Goal: Information Seeking & Learning: Learn about a topic

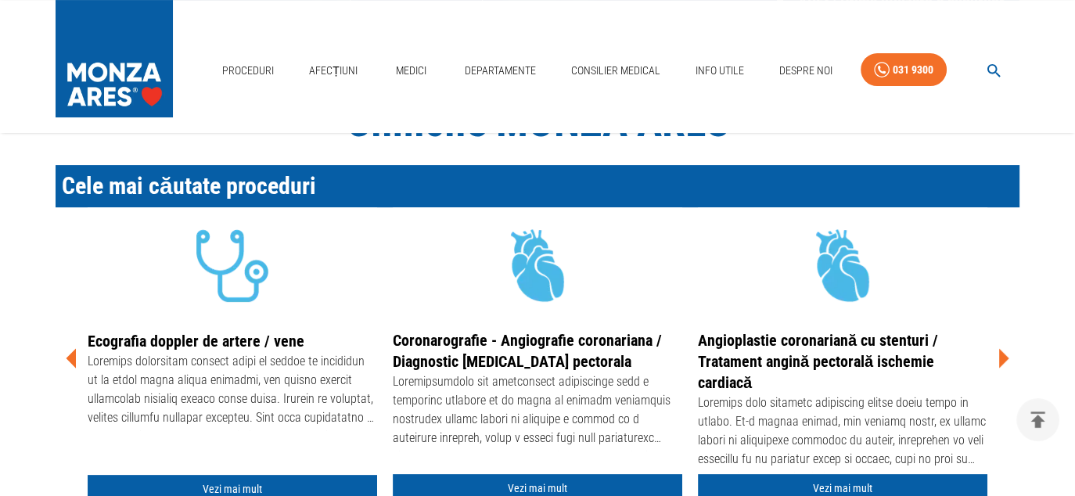
scroll to position [469, 0]
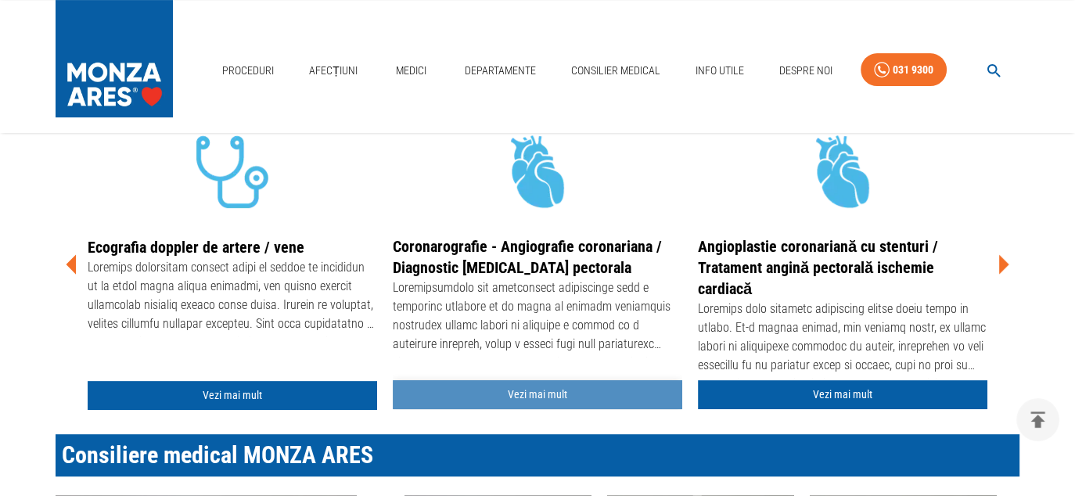
click at [524, 394] on link "Vezi mai mult" at bounding box center [537, 394] width 289 height 29
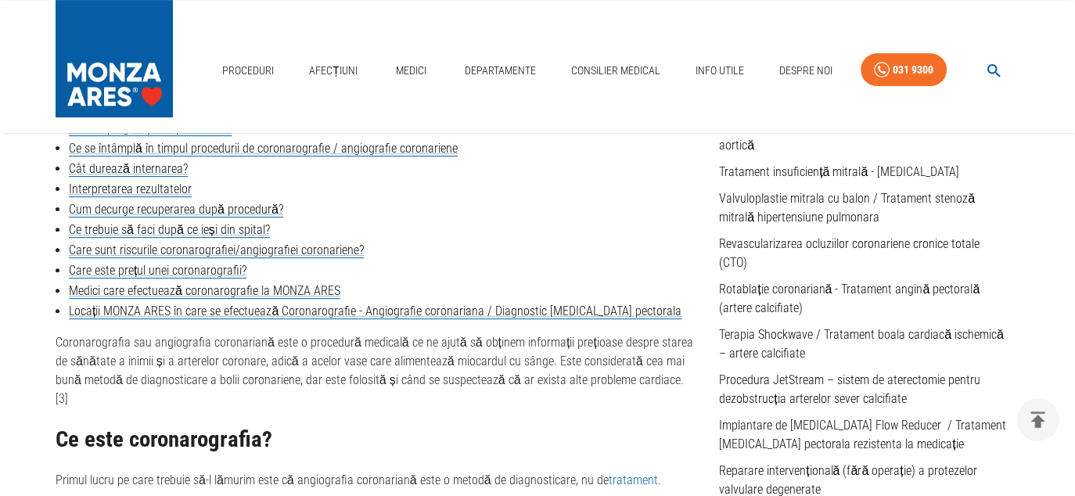
scroll to position [548, 0]
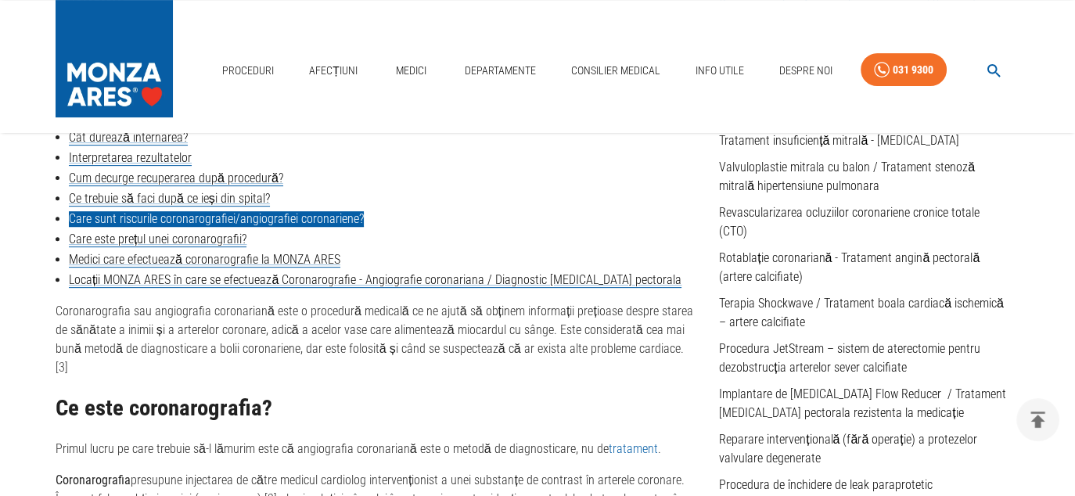
click at [157, 217] on link "Care sunt riscurile coronarografiei/angiografiei coronariene?" at bounding box center [216, 219] width 295 height 16
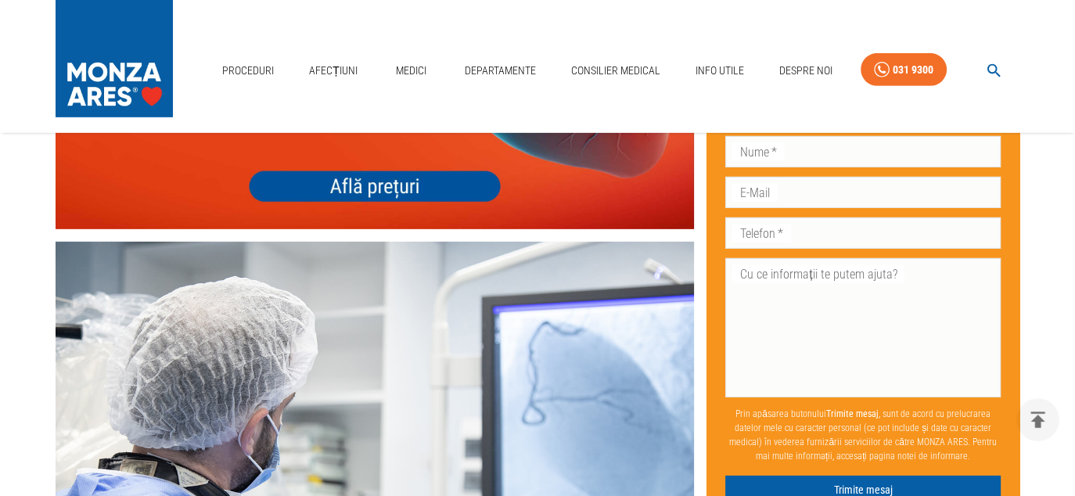
scroll to position [4829, 0]
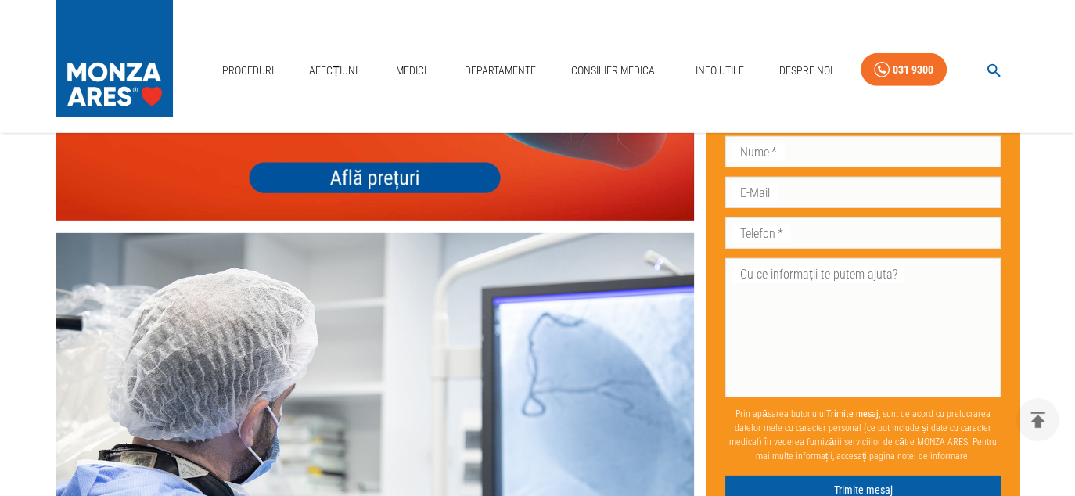
click at [386, 220] on img at bounding box center [375, 92] width 638 height 255
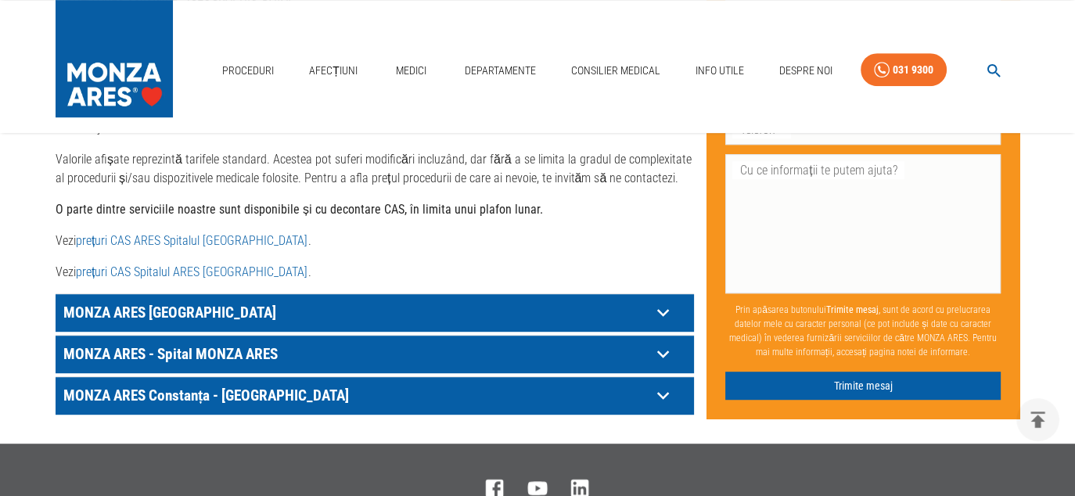
scroll to position [861, 0]
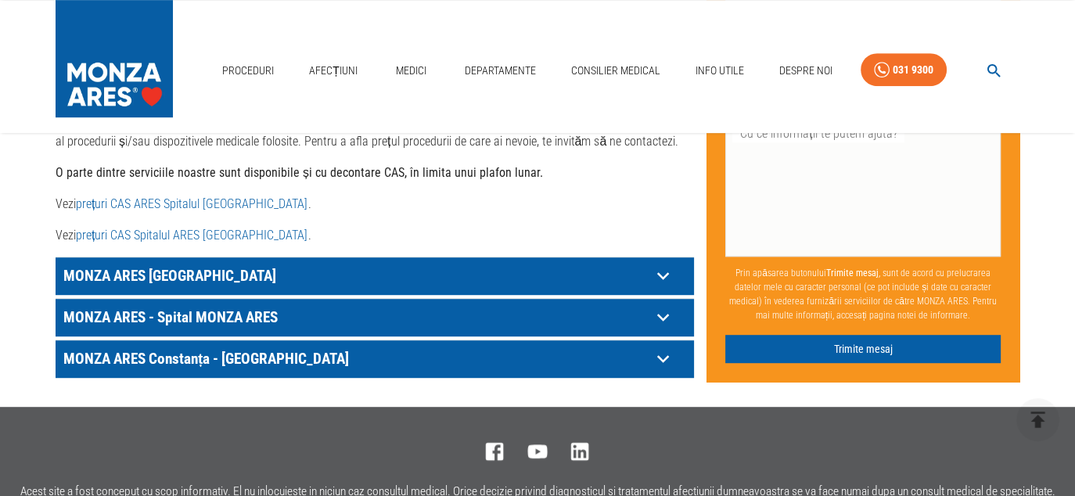
click at [659, 264] on icon at bounding box center [663, 276] width 24 height 24
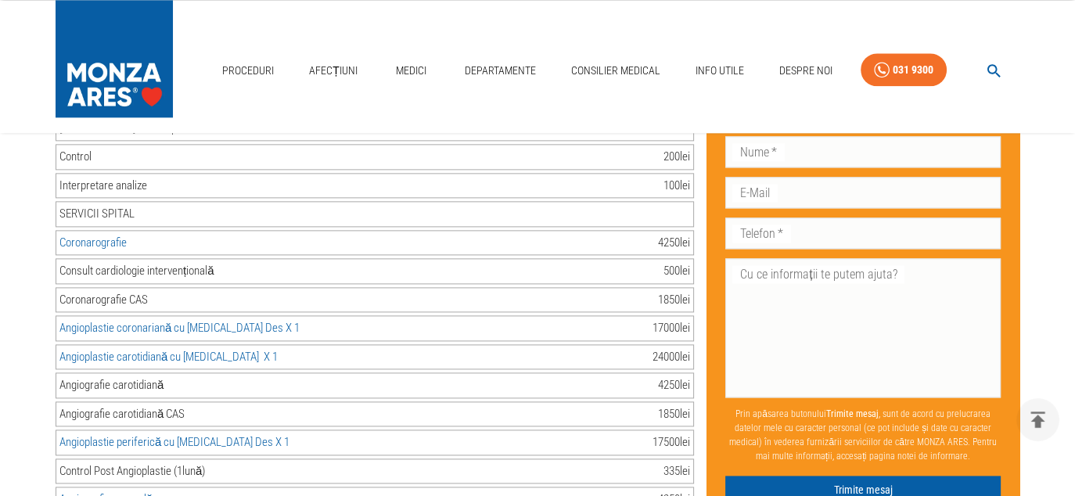
scroll to position [2034, 0]
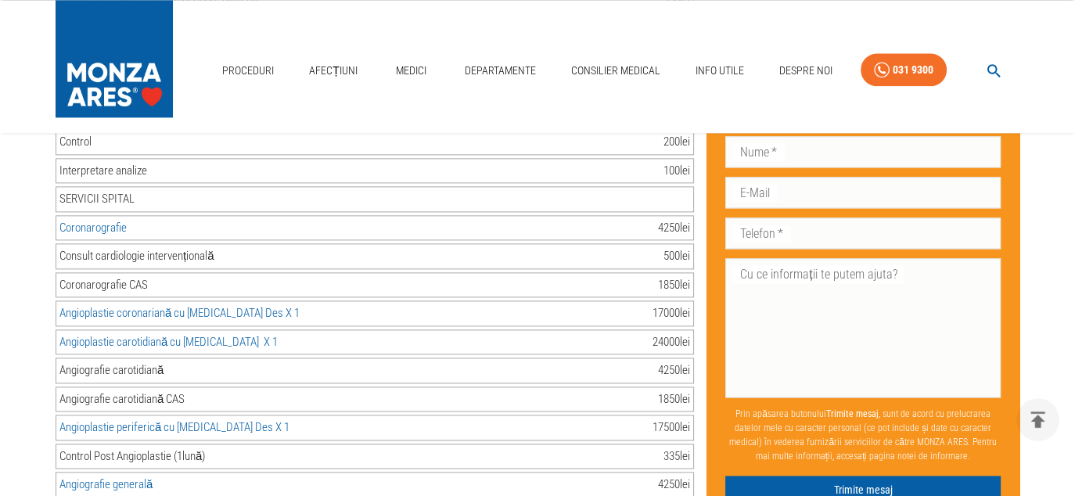
click at [101, 221] on link "Coronarografie" at bounding box center [92, 228] width 67 height 14
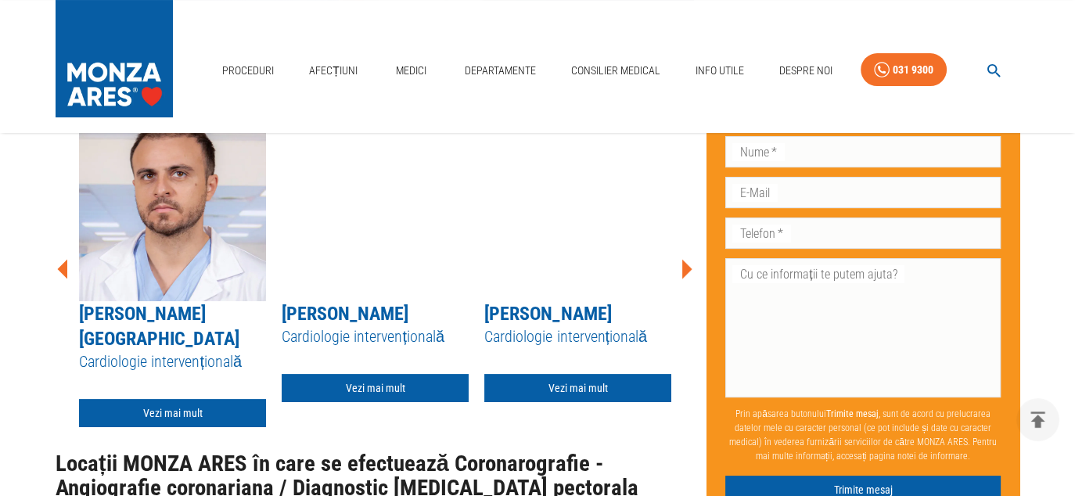
scroll to position [6024, 0]
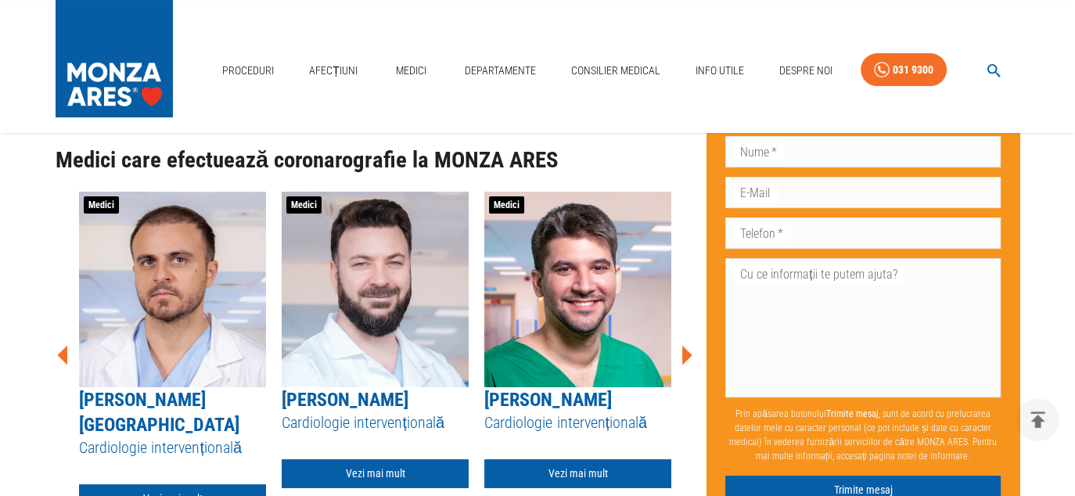
click at [687, 345] on icon at bounding box center [687, 355] width 10 height 20
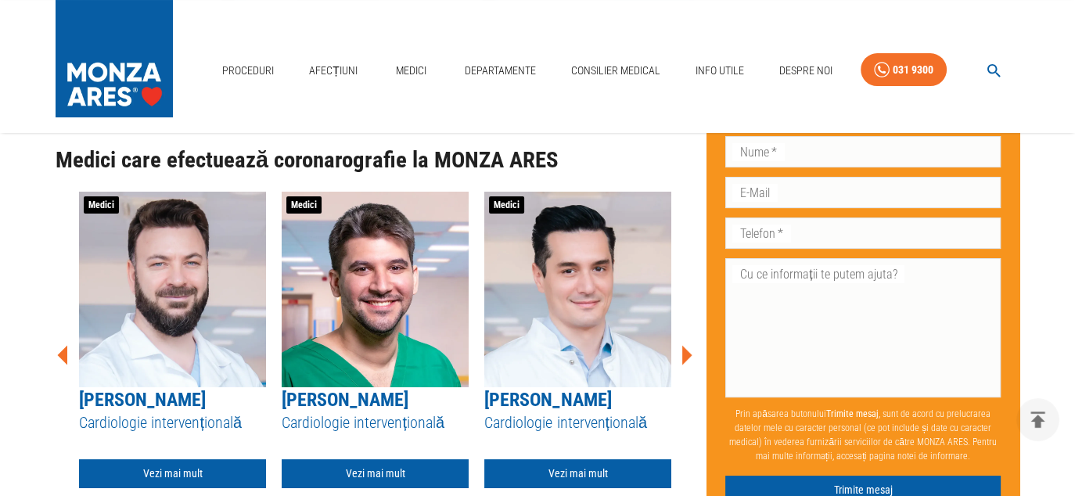
click at [687, 345] on icon at bounding box center [687, 355] width 10 height 20
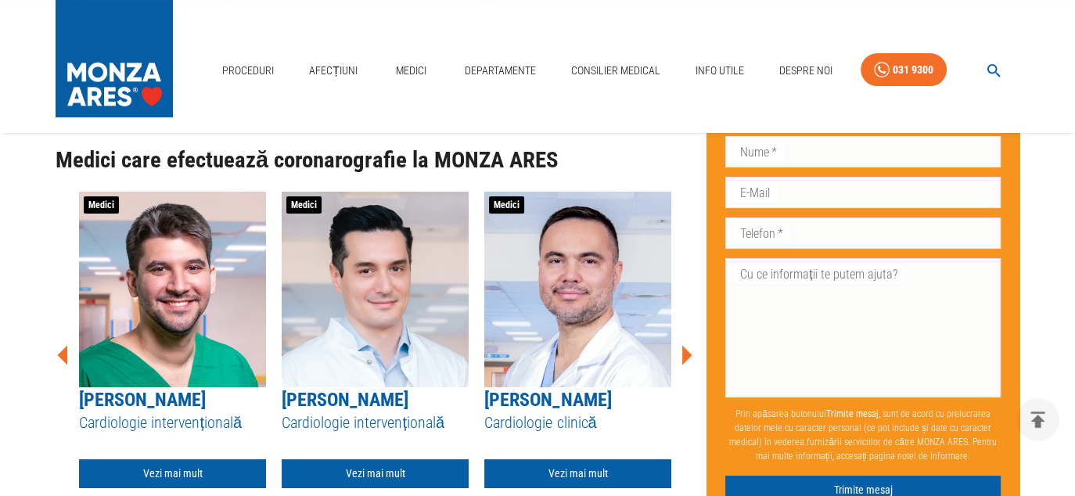
click at [686, 345] on icon at bounding box center [687, 355] width 10 height 20
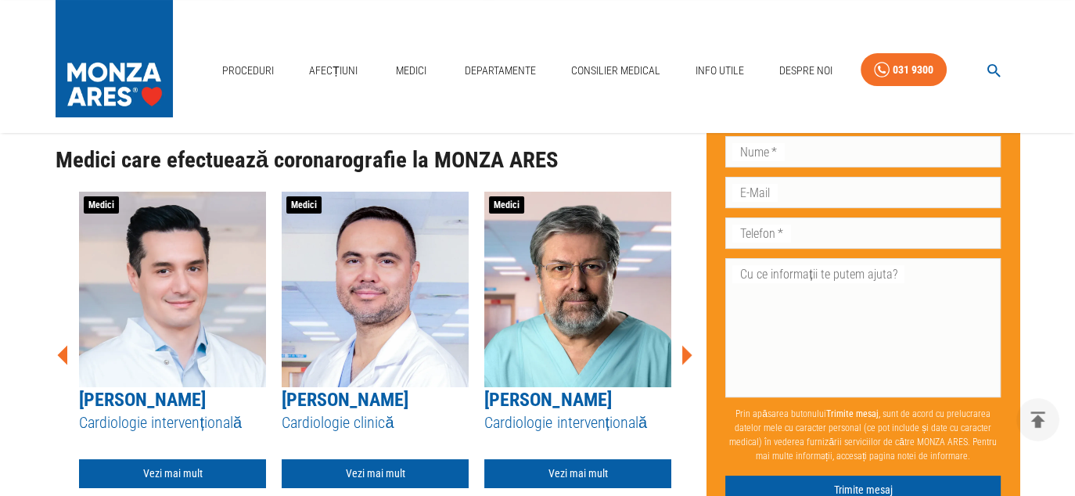
click at [686, 345] on icon at bounding box center [687, 355] width 10 height 20
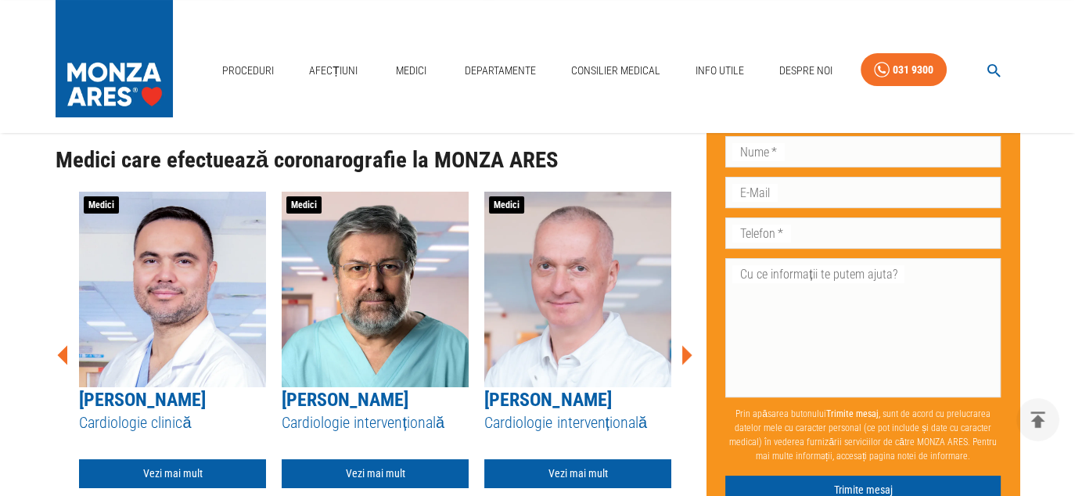
click at [686, 345] on icon at bounding box center [687, 355] width 10 height 20
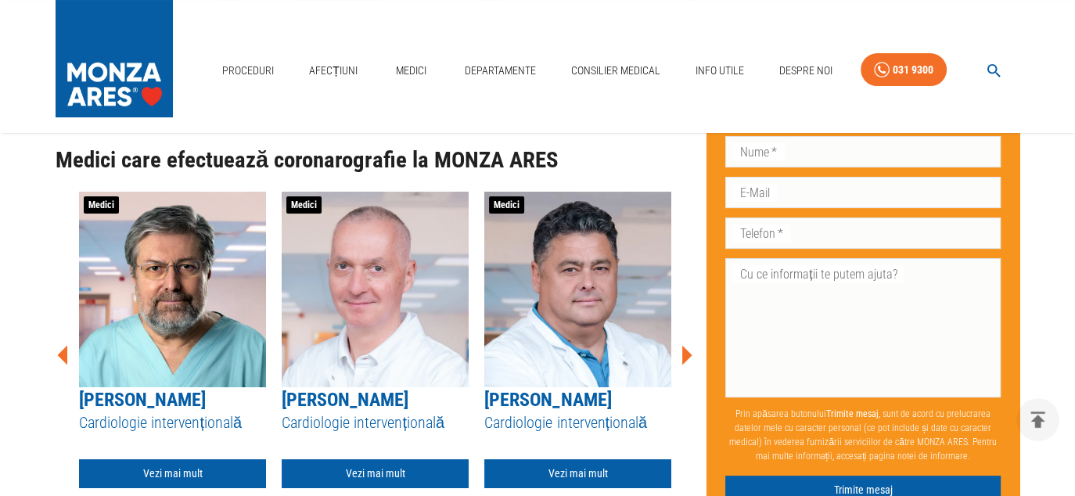
click at [686, 345] on icon at bounding box center [687, 355] width 10 height 20
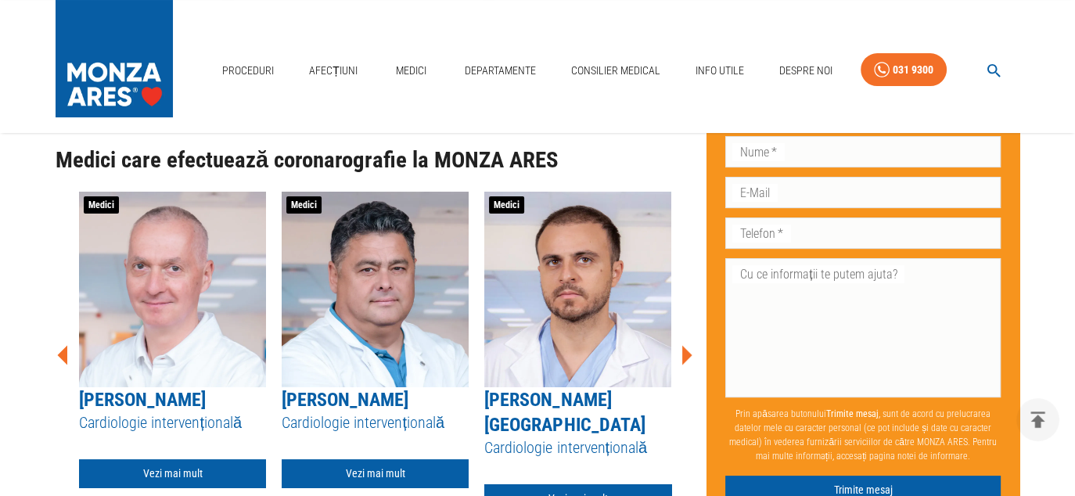
click at [686, 345] on icon at bounding box center [687, 355] width 10 height 20
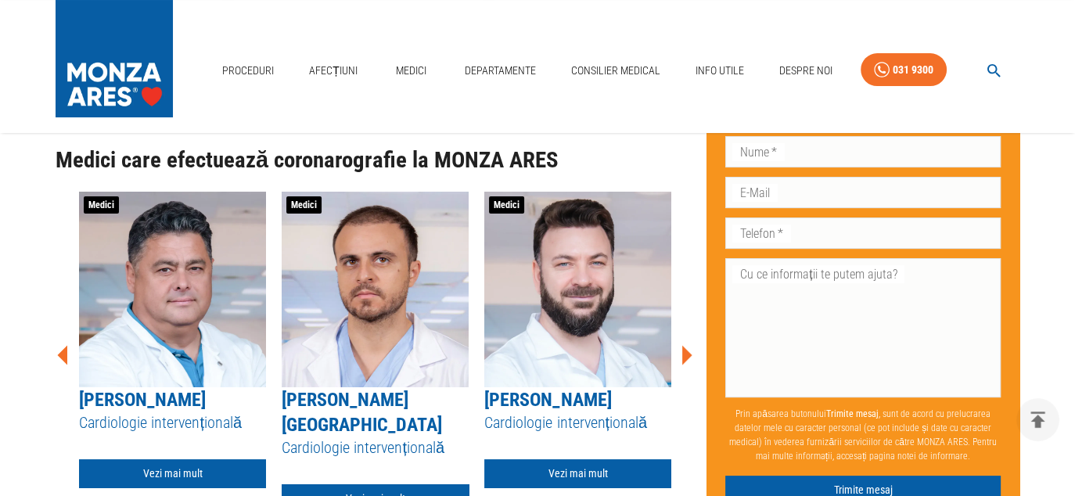
click at [686, 345] on icon at bounding box center [687, 355] width 10 height 20
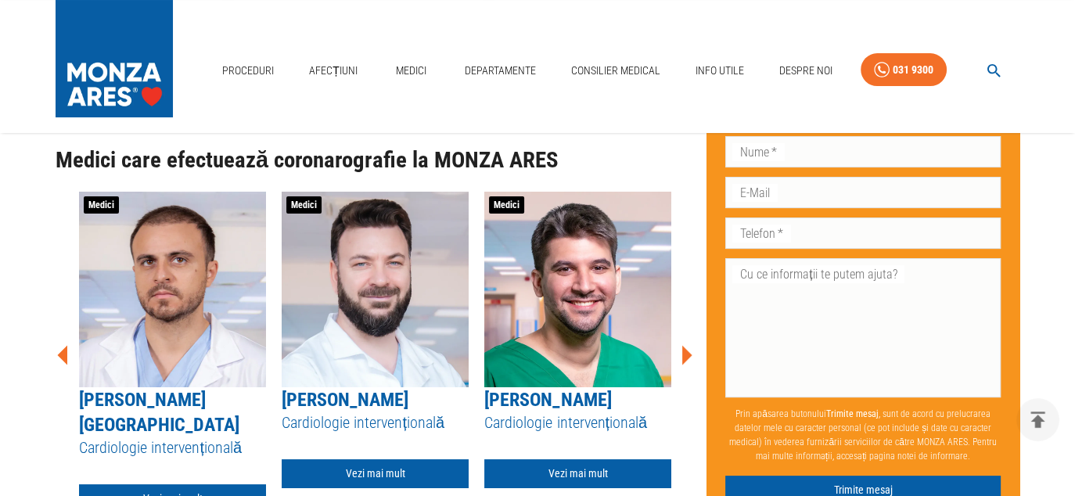
click at [686, 345] on icon at bounding box center [687, 355] width 10 height 20
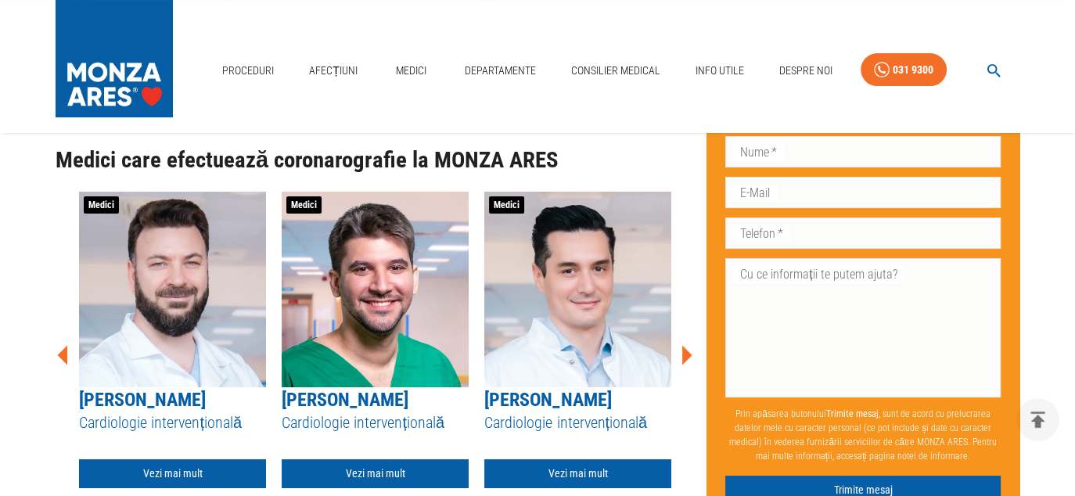
click at [686, 345] on icon at bounding box center [687, 355] width 10 height 20
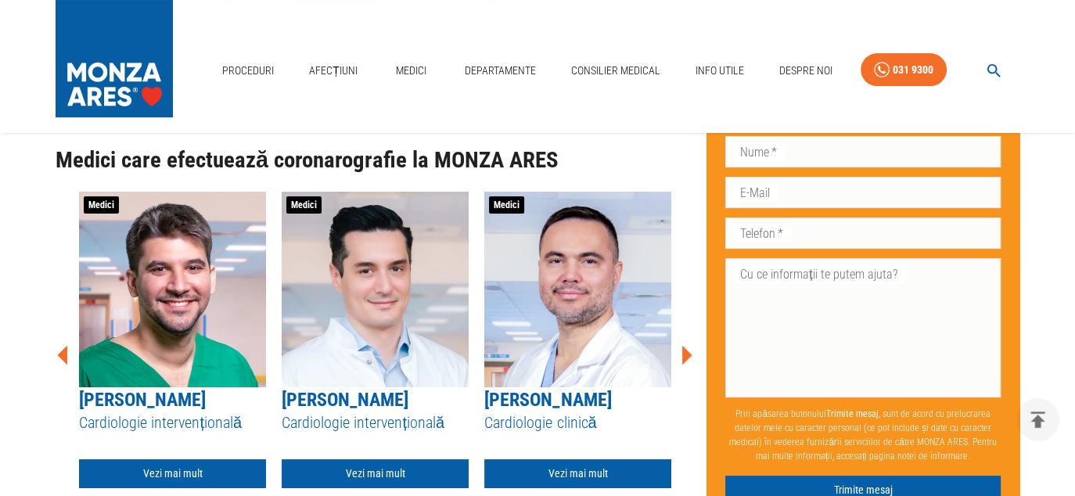
click at [686, 345] on icon at bounding box center [687, 355] width 10 height 20
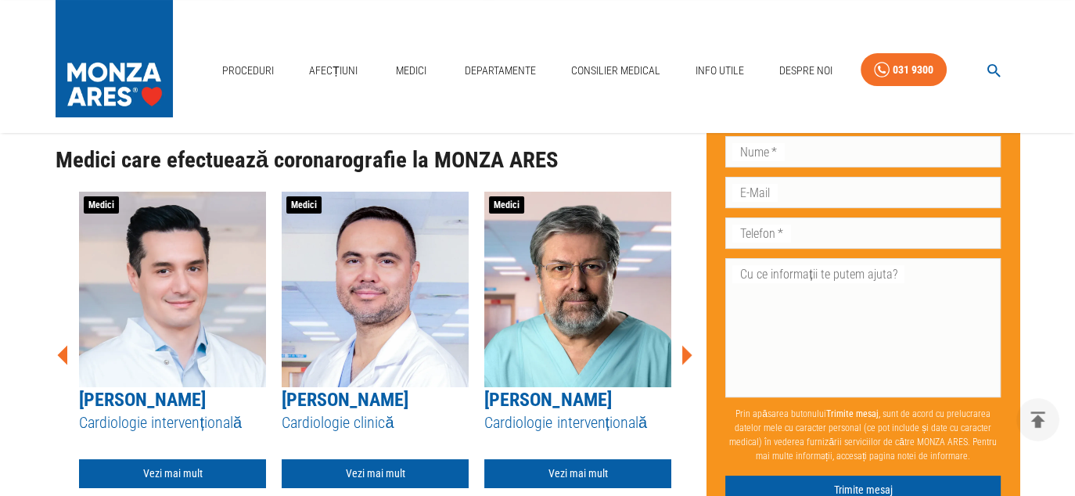
click at [685, 345] on icon at bounding box center [687, 355] width 10 height 20
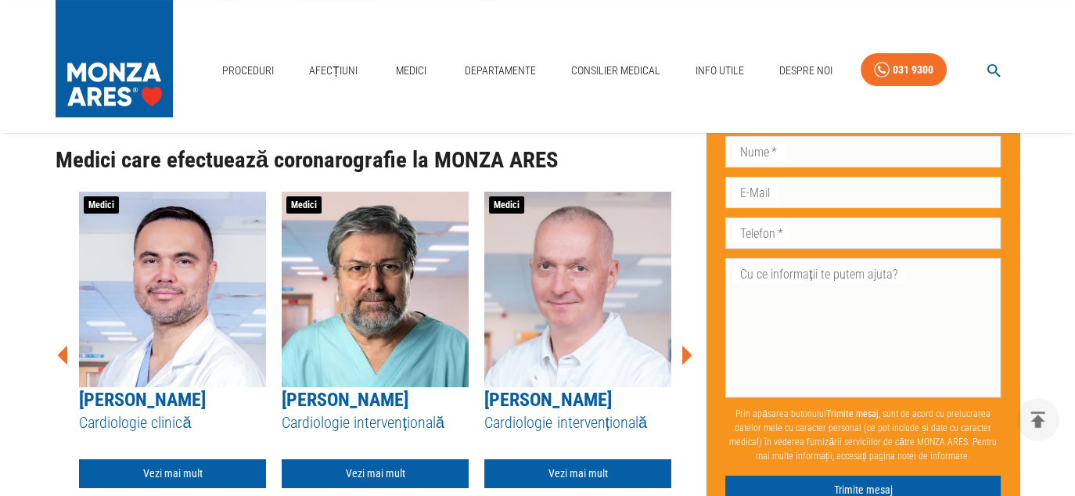
click at [685, 345] on icon at bounding box center [687, 355] width 10 height 20
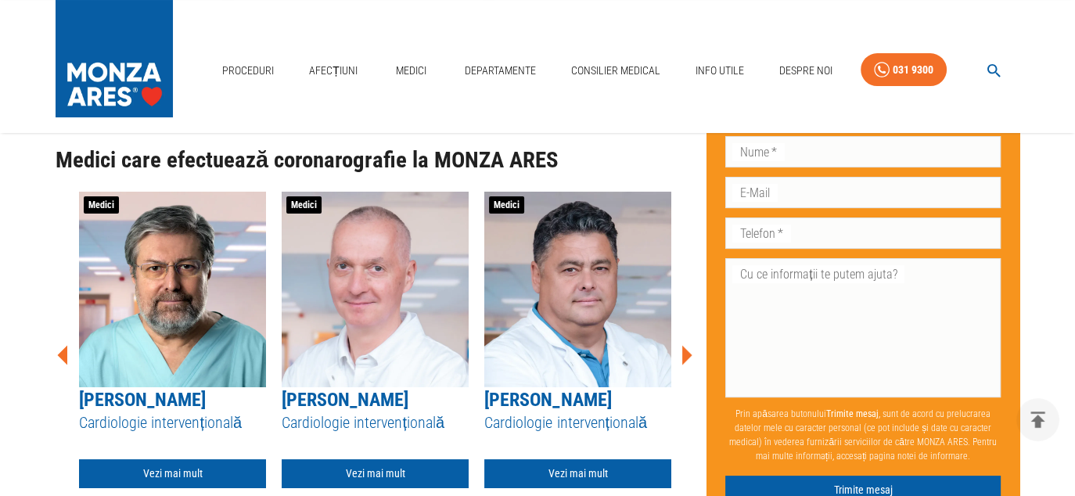
click at [685, 345] on icon at bounding box center [687, 355] width 10 height 20
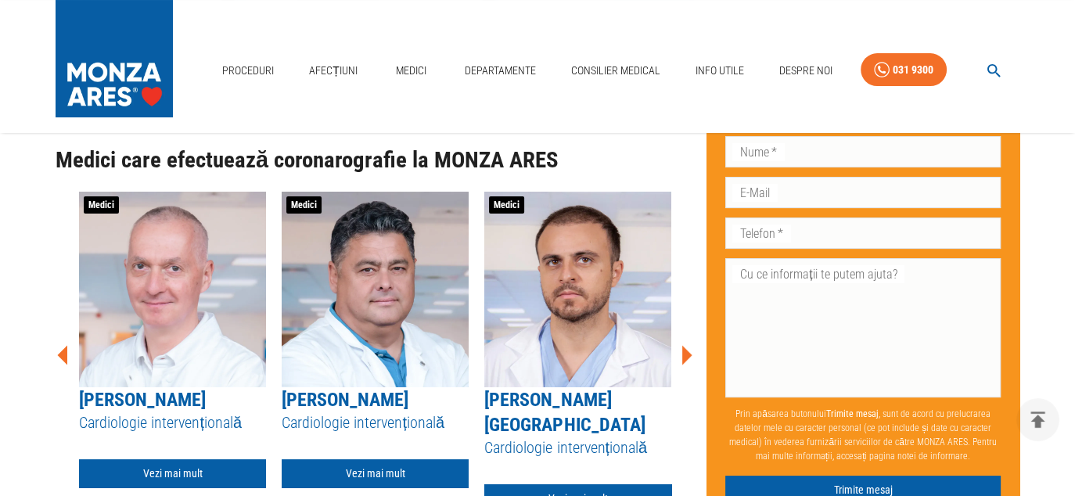
click at [685, 345] on icon at bounding box center [687, 355] width 10 height 20
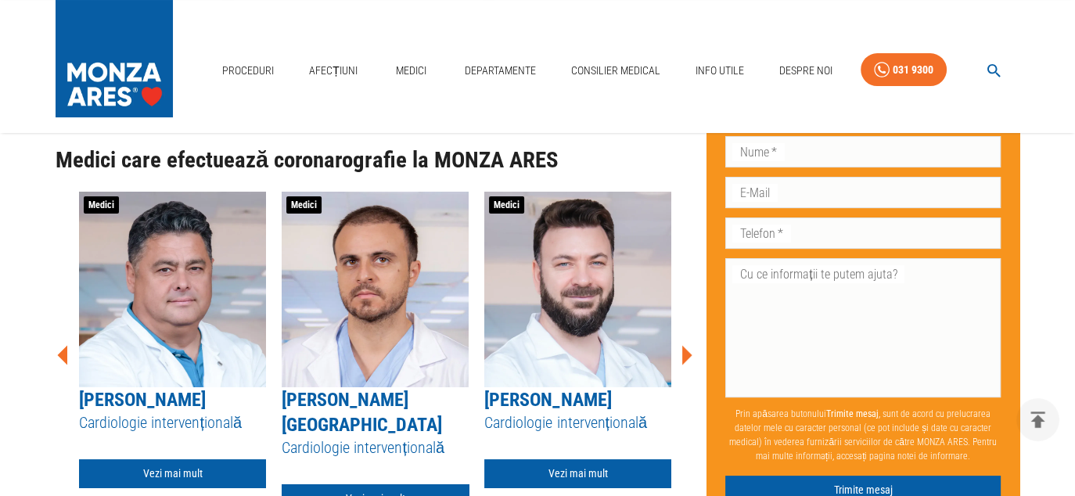
click at [685, 345] on icon at bounding box center [687, 355] width 10 height 20
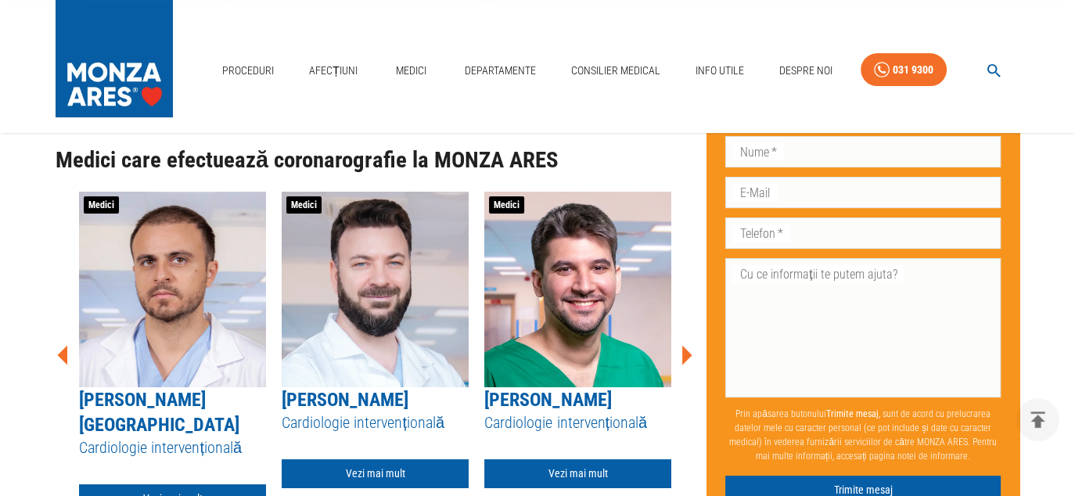
click at [685, 345] on icon at bounding box center [687, 355] width 10 height 20
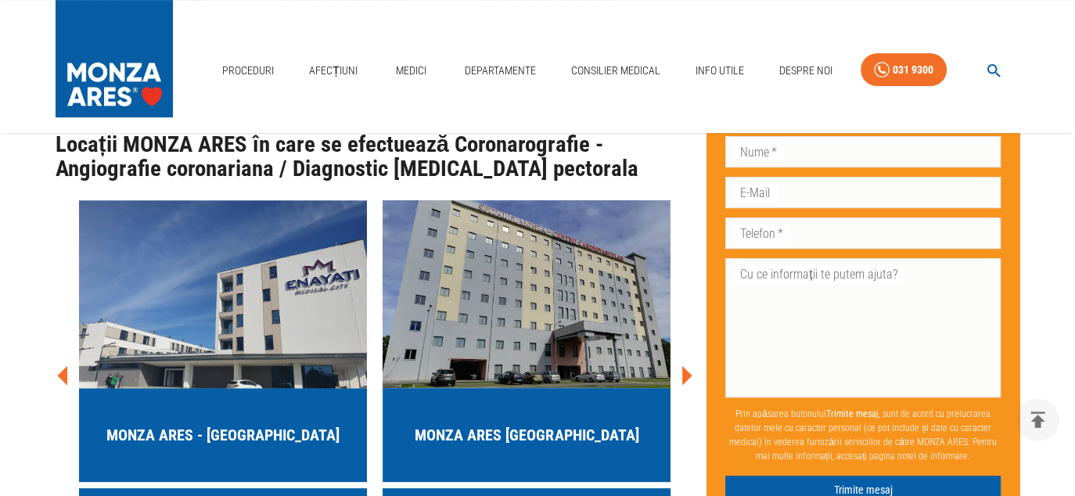
scroll to position [6415, 0]
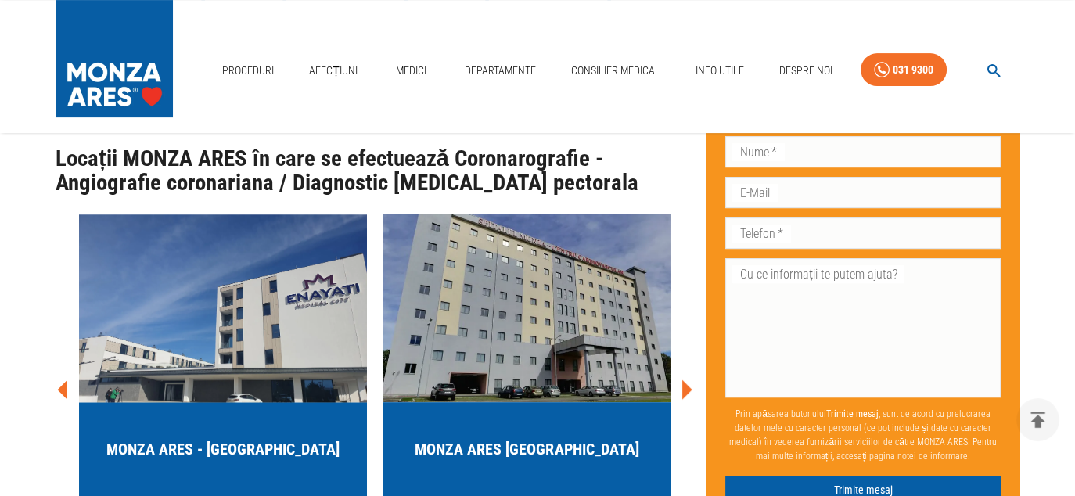
click at [688, 379] on icon at bounding box center [687, 389] width 10 height 20
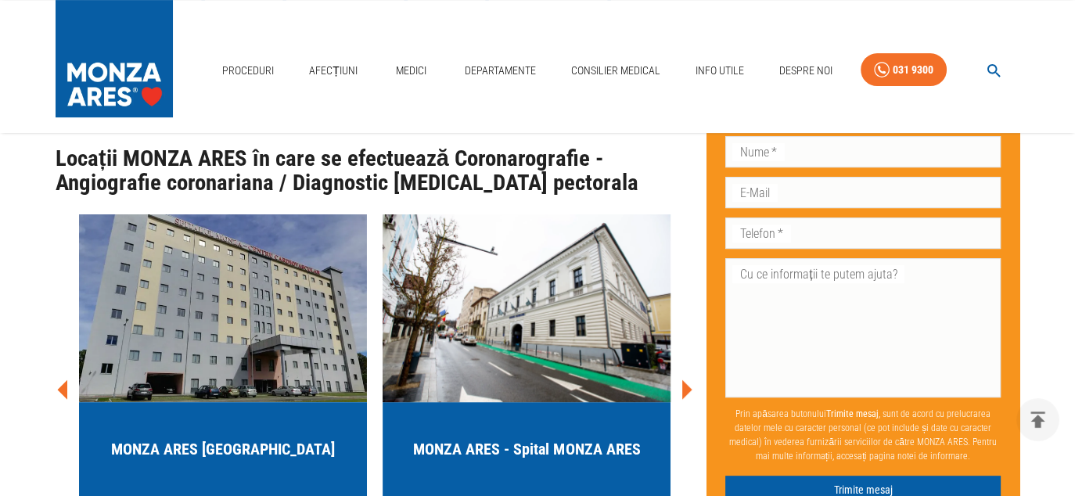
click at [688, 379] on icon at bounding box center [687, 389] width 10 height 20
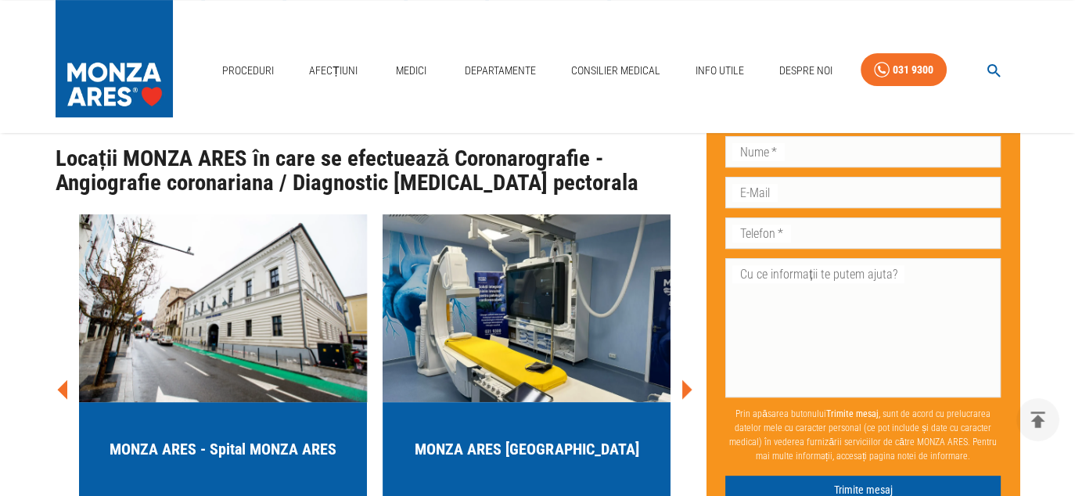
click at [688, 379] on icon at bounding box center [687, 389] width 10 height 20
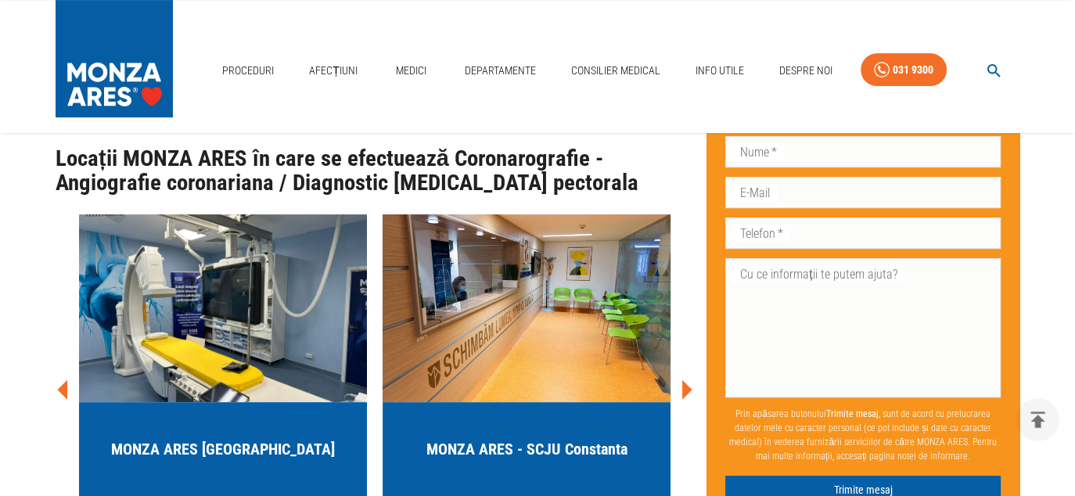
click at [688, 379] on icon at bounding box center [687, 389] width 10 height 20
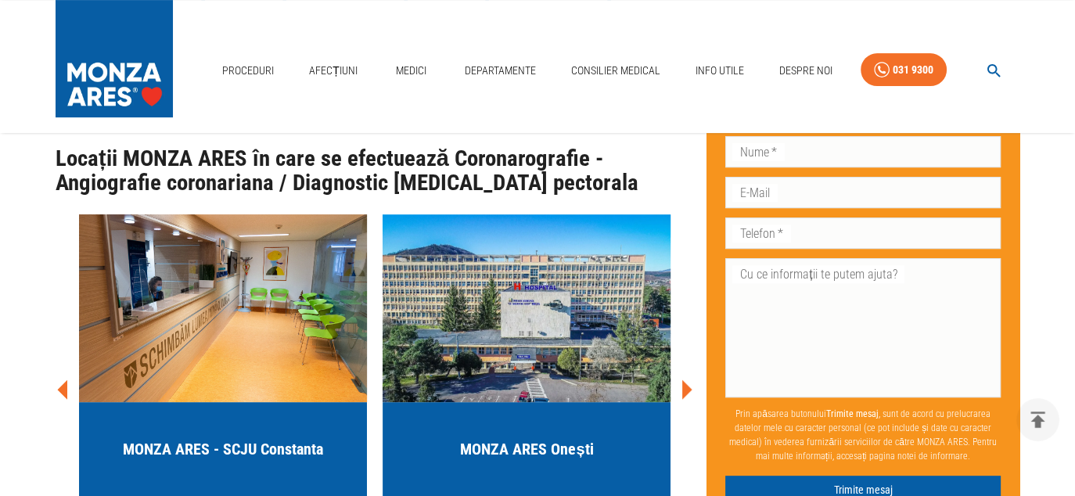
click at [688, 379] on icon at bounding box center [687, 389] width 10 height 20
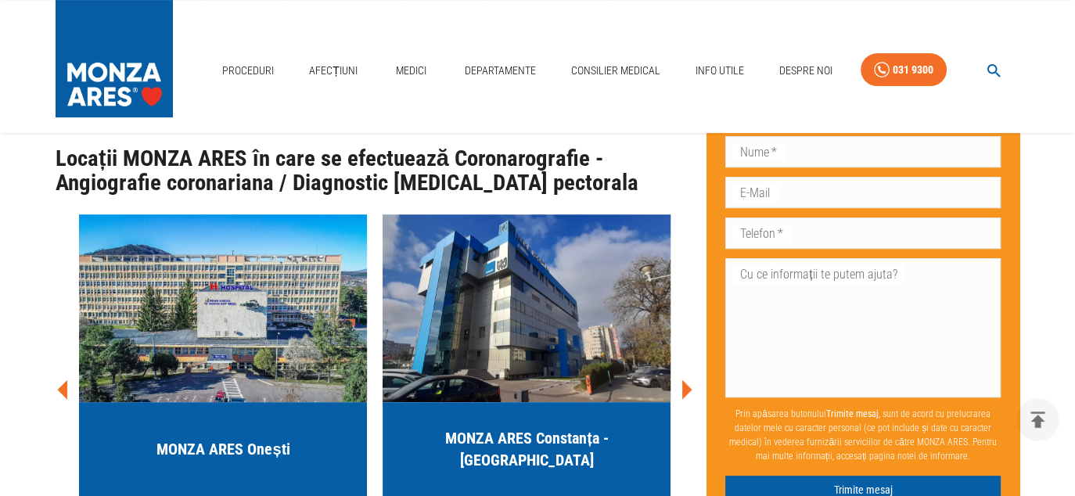
click at [688, 379] on icon at bounding box center [687, 389] width 10 height 20
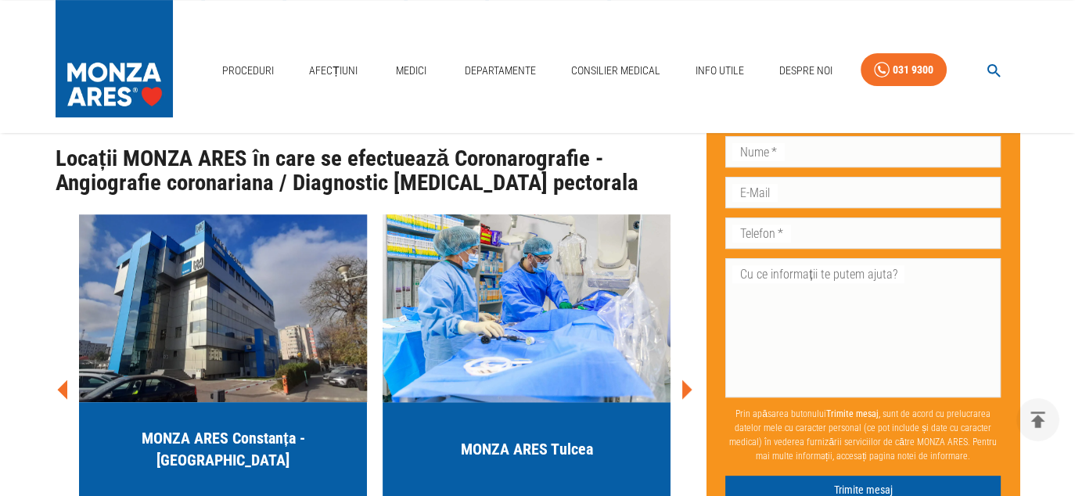
click at [688, 379] on icon at bounding box center [687, 389] width 10 height 20
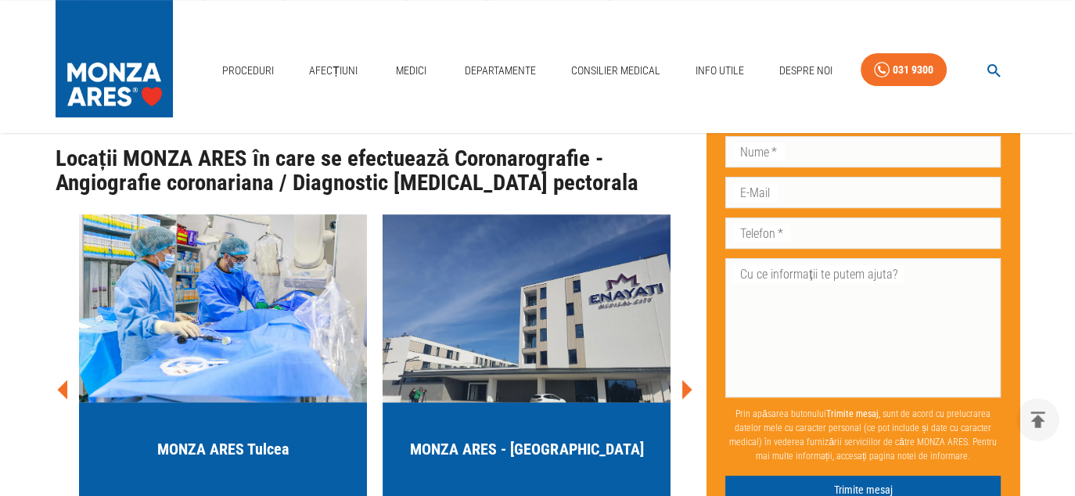
click at [688, 366] on icon at bounding box center [686, 389] width 47 height 47
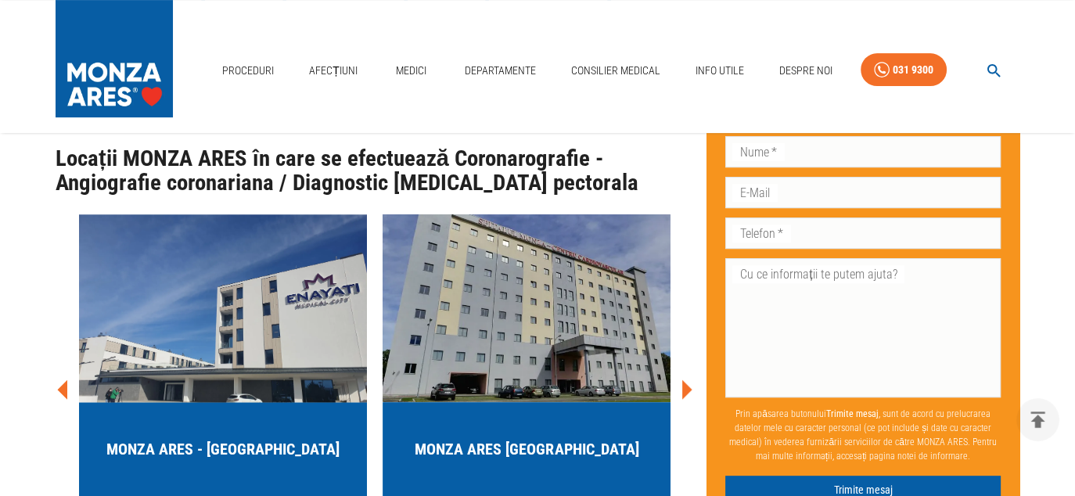
click at [688, 366] on icon at bounding box center [686, 389] width 47 height 47
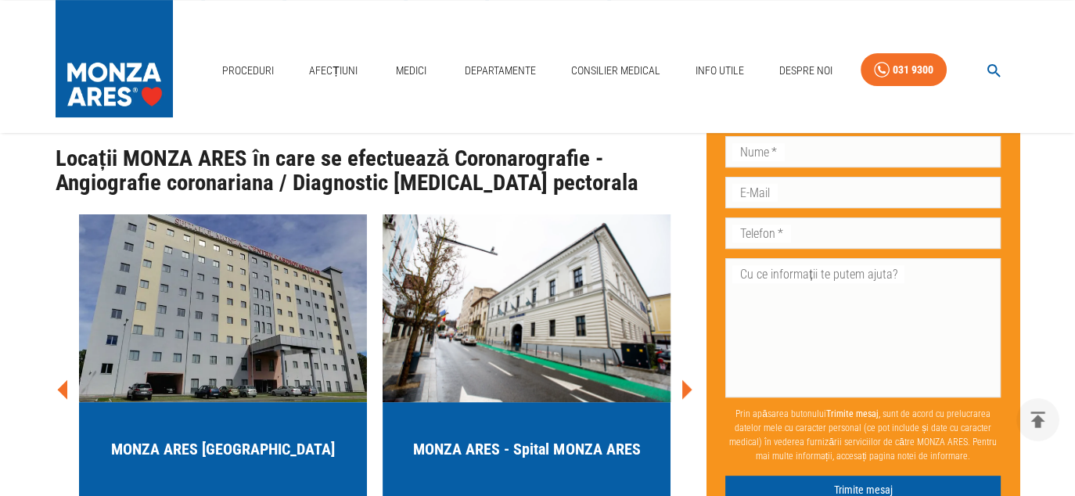
click at [688, 366] on icon at bounding box center [686, 389] width 47 height 47
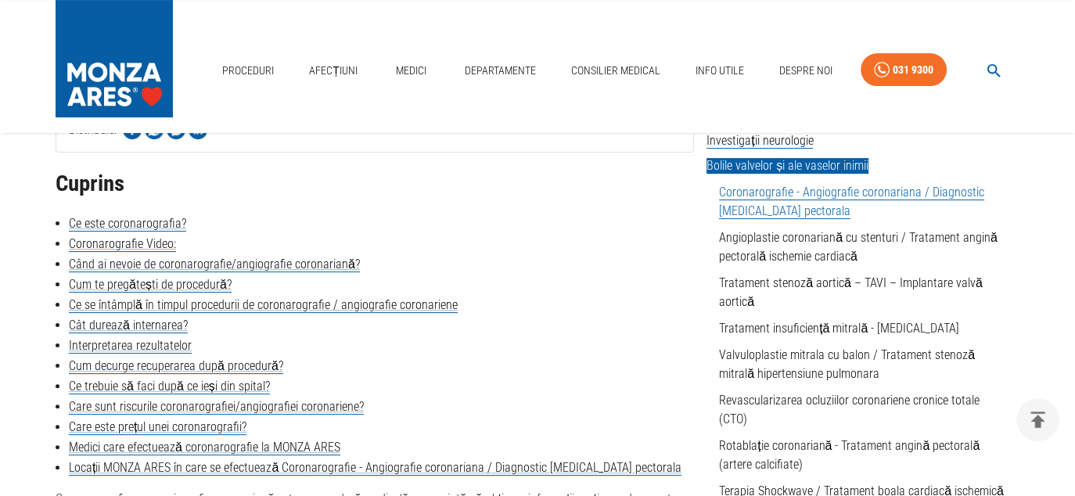
scroll to position [391, 0]
